Goal: Transaction & Acquisition: Purchase product/service

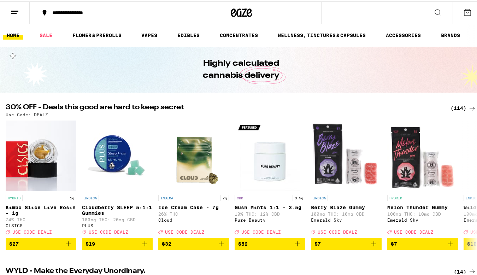
click at [461, 106] on div "(114)" at bounding box center [464, 106] width 26 height 8
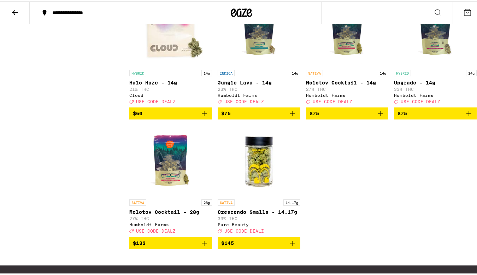
scroll to position [3725, 0]
